Goal: Navigation & Orientation: Find specific page/section

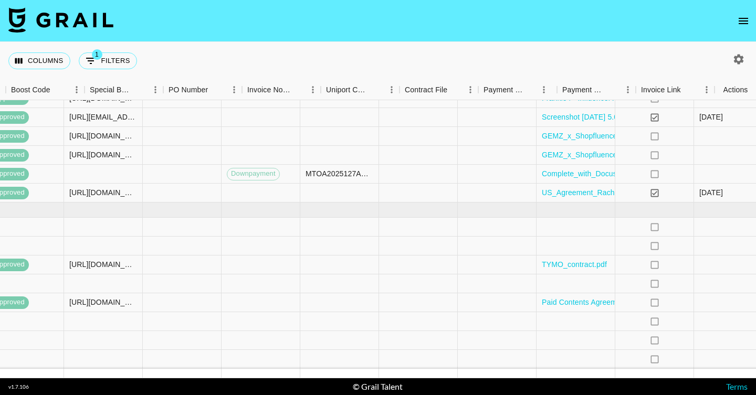
scroll to position [329, 1086]
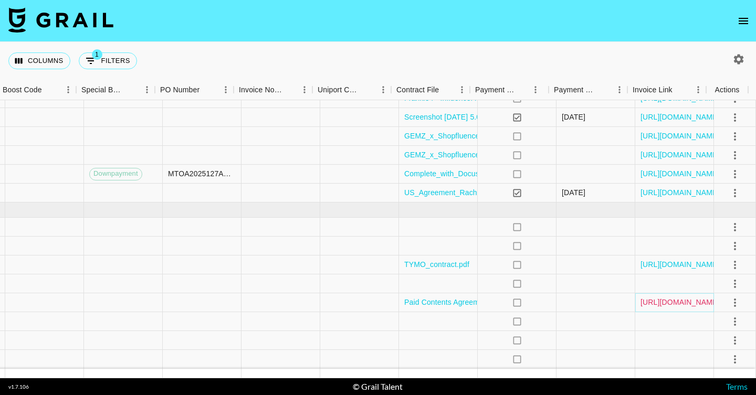
click at [660, 299] on link "[URL][DOMAIN_NAME]" at bounding box center [679, 302] width 79 height 10
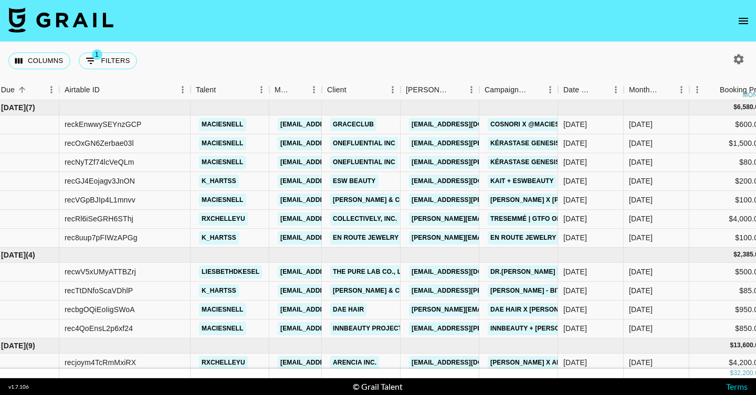
scroll to position [329, 27]
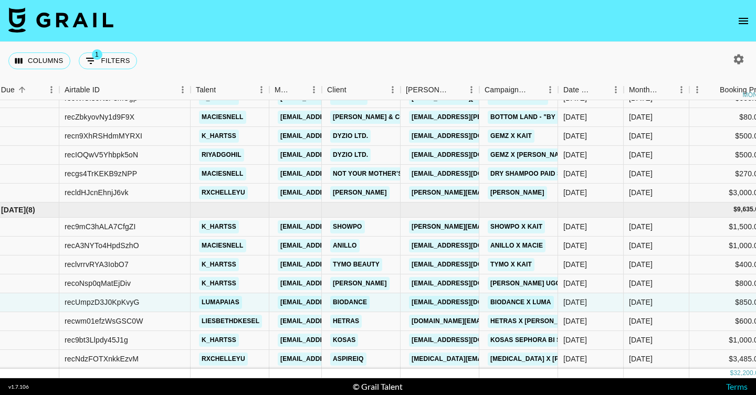
click at [299, 378] on div "Sep '25 ( 9 ) $ 13,600.00 $ 1,327.70 recjoym4TcRmMxiRX rxchelleyu camila@grail-…" at bounding box center [378, 239] width 756 height 278
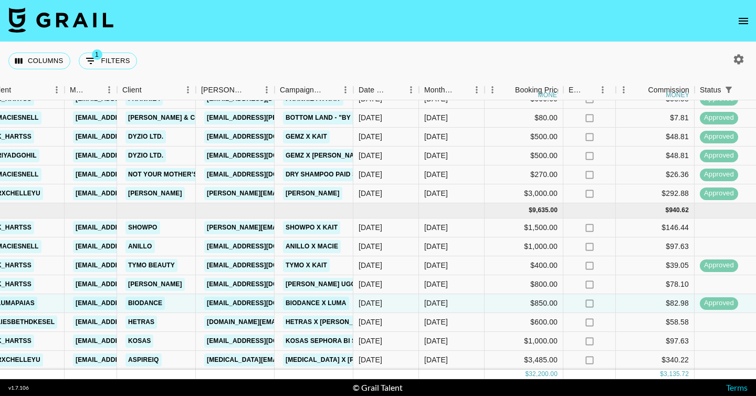
scroll to position [328, 232]
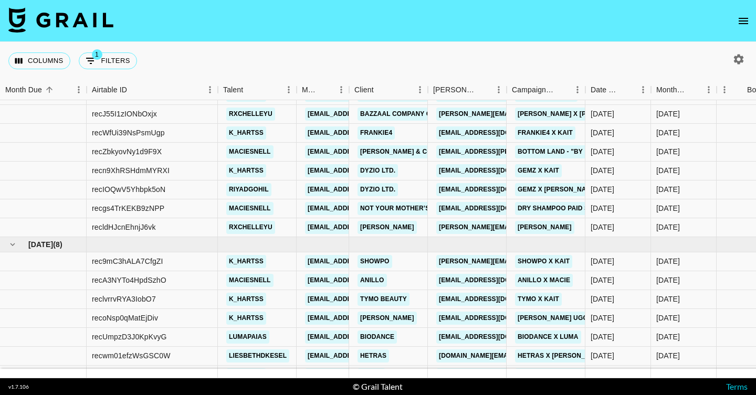
scroll to position [329, 0]
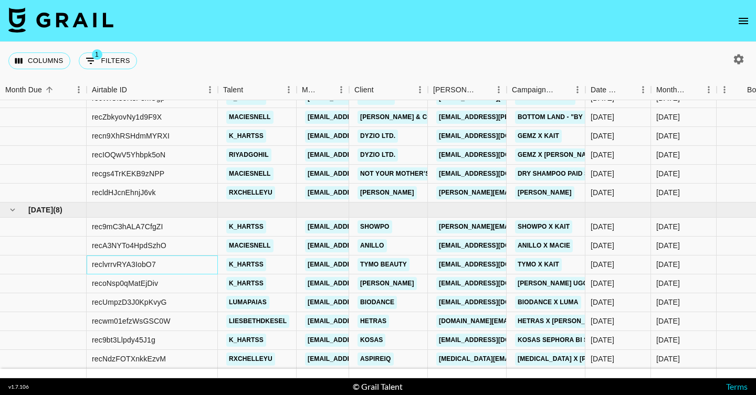
click at [134, 259] on div "reclvrrvRYA3IobO7" at bounding box center [124, 264] width 64 height 10
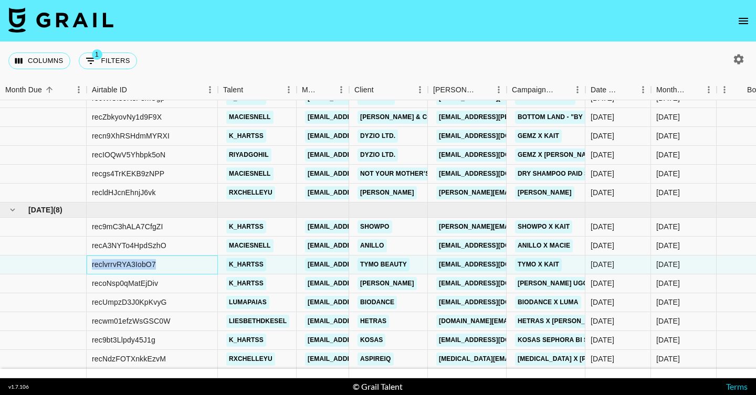
copy div "reclvrrvRYA3IobO7"
click at [273, 369] on div at bounding box center [257, 373] width 79 height 9
